Goal: Transaction & Acquisition: Download file/media

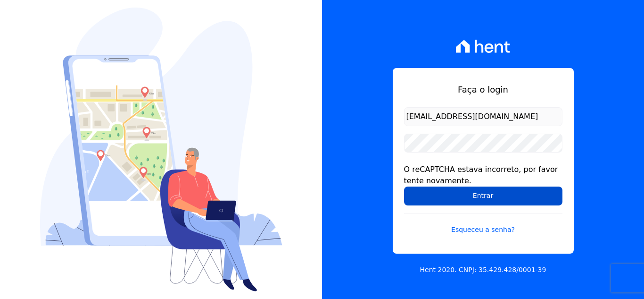
click at [427, 195] on input "Entrar" at bounding box center [483, 195] width 159 height 19
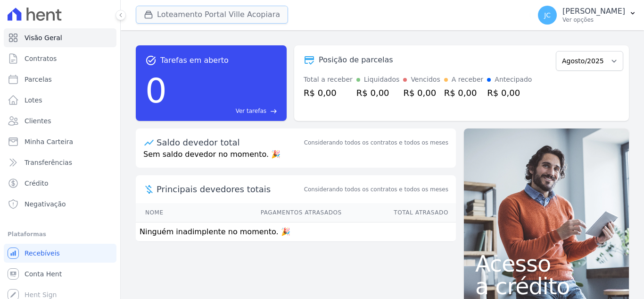
drag, startPoint x: 198, startPoint y: 13, endPoint x: 188, endPoint y: 56, distance: 44.2
click at [198, 13] on button "Loteamento Portal Ville Acopiara" at bounding box center [212, 15] width 152 height 18
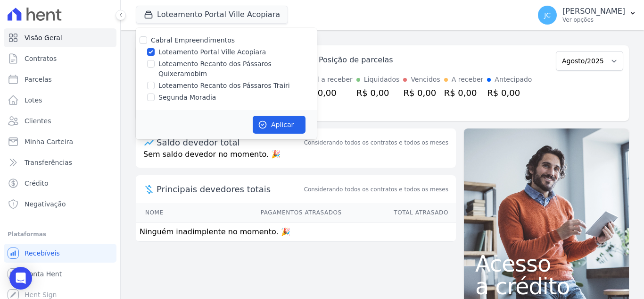
click at [173, 53] on label "Loteamento Portal Ville Acopiara" at bounding box center [213, 52] width 108 height 10
click at [155, 53] on input "Loteamento Portal Ville Acopiara" at bounding box center [151, 52] width 8 height 8
checkbox input "false"
click at [164, 61] on label "Loteamento Recanto dos Pássaros Quixeramobim" at bounding box center [238, 69] width 159 height 20
click at [155, 61] on input "Loteamento Recanto dos Pássaros Quixeramobim" at bounding box center [151, 64] width 8 height 8
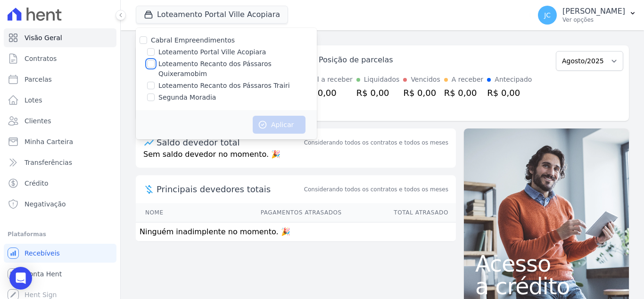
checkbox input "true"
click at [277, 118] on button "Aplicar" at bounding box center [279, 125] width 53 height 18
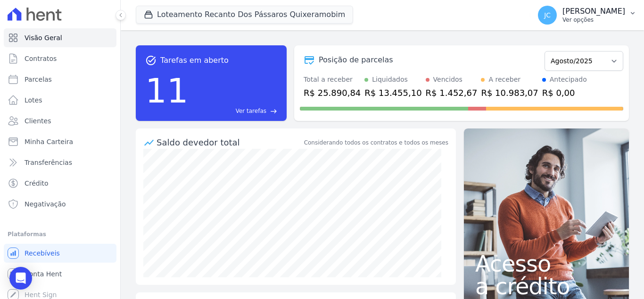
click at [588, 17] on p "Ver opções" at bounding box center [594, 20] width 63 height 8
click at [593, 21] on p "Ver opções" at bounding box center [594, 20] width 63 height 8
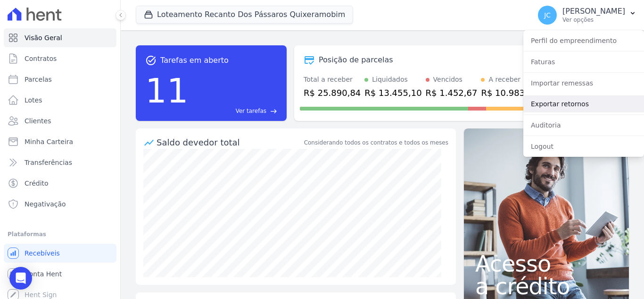
click at [586, 102] on link "Exportar retornos" at bounding box center [584, 103] width 121 height 17
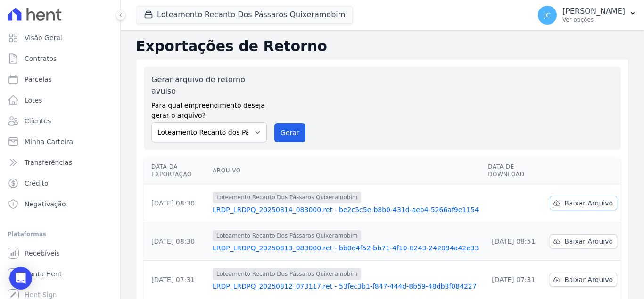
click at [567, 198] on span "Baixar Arquivo" at bounding box center [589, 202] width 49 height 9
click at [208, 16] on button "Loteamento Recanto Dos Pássaros Quixeramobim" at bounding box center [245, 15] width 218 height 18
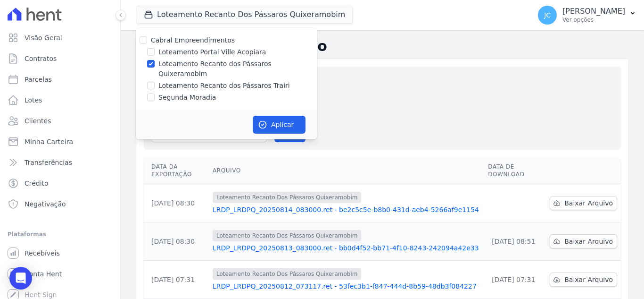
click at [169, 63] on label "Loteamento Recanto dos Pássaros Quixeramobim" at bounding box center [238, 69] width 159 height 20
click at [155, 63] on input "Loteamento Recanto dos Pássaros Quixeramobim" at bounding box center [151, 64] width 8 height 8
checkbox input "false"
click at [159, 81] on label "Loteamento Recanto dos Pássaros Trairi" at bounding box center [225, 86] width 132 height 10
click at [155, 82] on input "Loteamento Recanto dos Pássaros Trairi" at bounding box center [151, 86] width 8 height 8
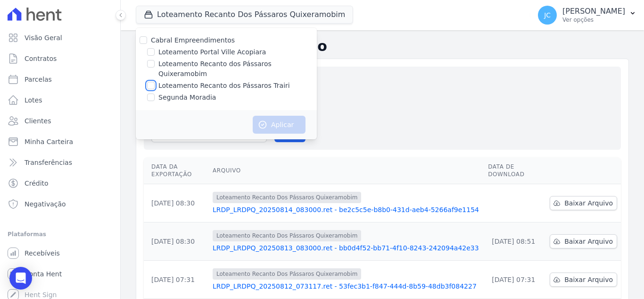
checkbox input "true"
drag, startPoint x: 266, startPoint y: 117, endPoint x: 261, endPoint y: 117, distance: 5.2
click at [266, 120] on icon "button" at bounding box center [262, 124] width 9 height 9
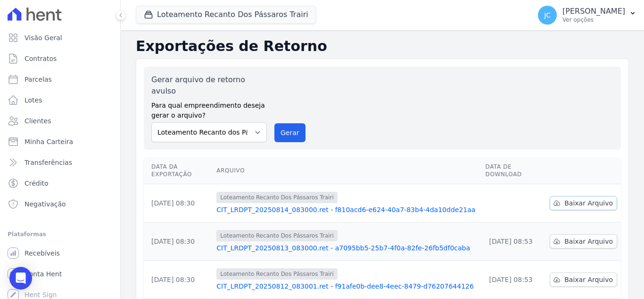
click at [589, 198] on span "Baixar Arquivo" at bounding box center [589, 202] width 49 height 9
